Goal: Contribute content

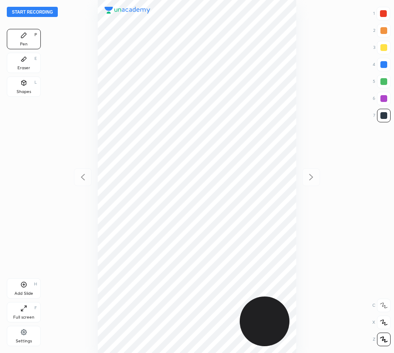
scroll to position [353, 258]
click at [45, 12] on button "Start recording" at bounding box center [32, 12] width 51 height 10
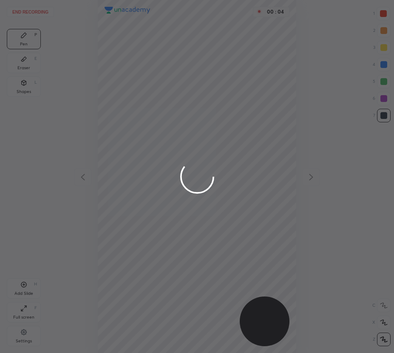
click at [387, 15] on div at bounding box center [197, 176] width 394 height 353
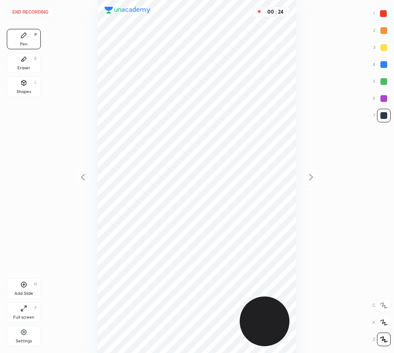
click at [383, 99] on div at bounding box center [384, 98] width 7 height 7
click at [383, 65] on div at bounding box center [384, 64] width 7 height 7
click at [389, 112] on div at bounding box center [384, 116] width 14 height 14
click at [384, 118] on div at bounding box center [384, 115] width 7 height 7
click at [27, 294] on div "Add Slide" at bounding box center [23, 294] width 19 height 4
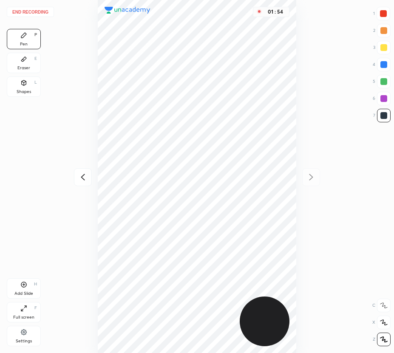
click at [8, 289] on div "Add Slide H" at bounding box center [24, 289] width 34 height 20
click at [33, 11] on button "End recording" at bounding box center [30, 12] width 47 height 10
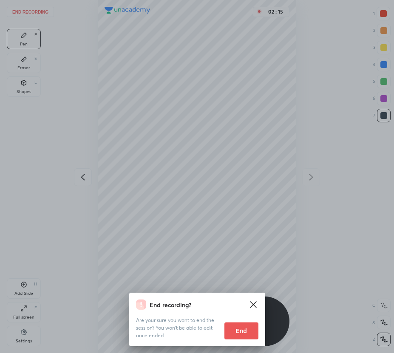
click at [242, 333] on button "End" at bounding box center [242, 331] width 34 height 17
